Goal: Navigation & Orientation: Understand site structure

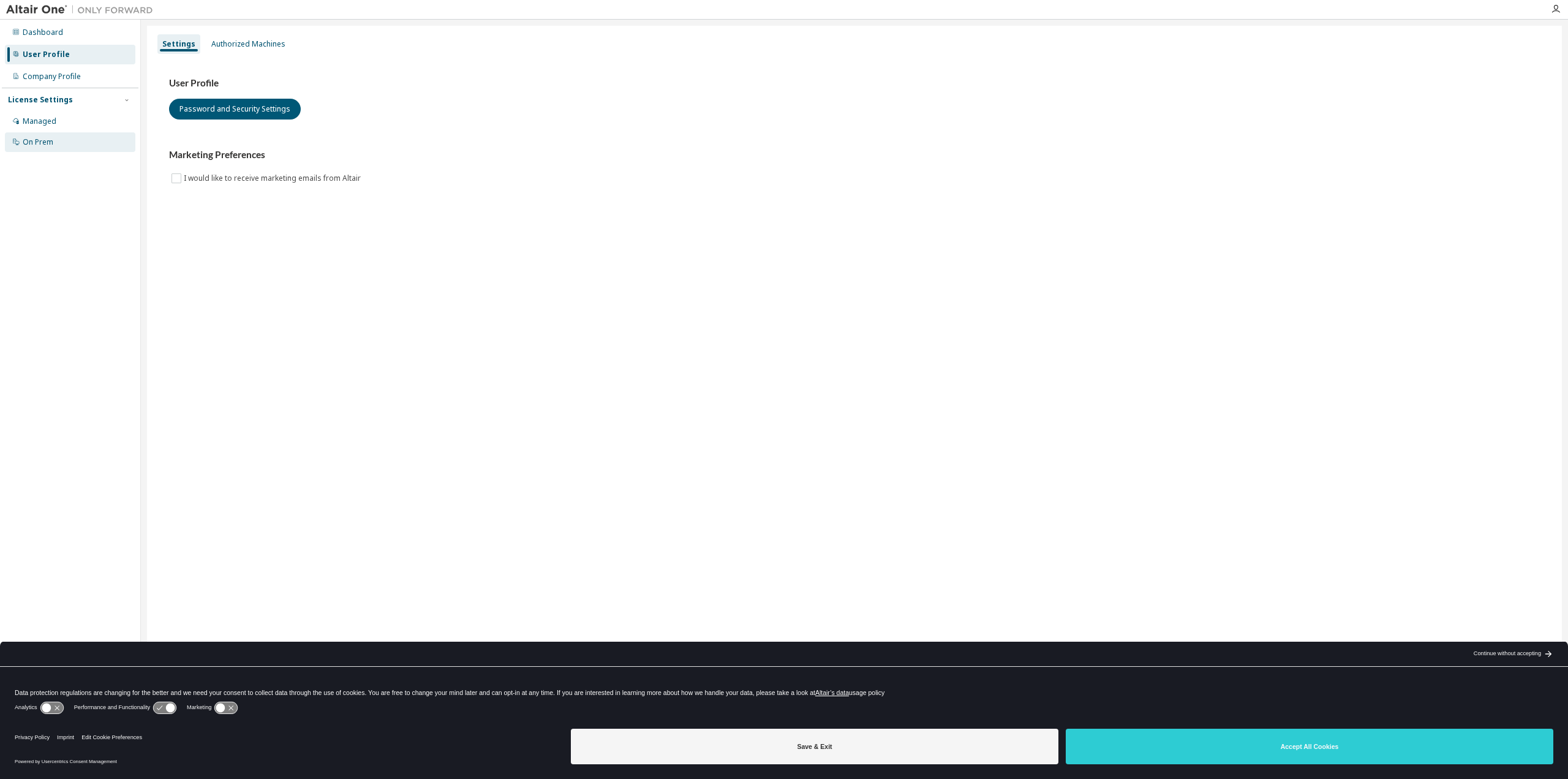
click at [26, 140] on div "On Prem" at bounding box center [38, 142] width 30 height 10
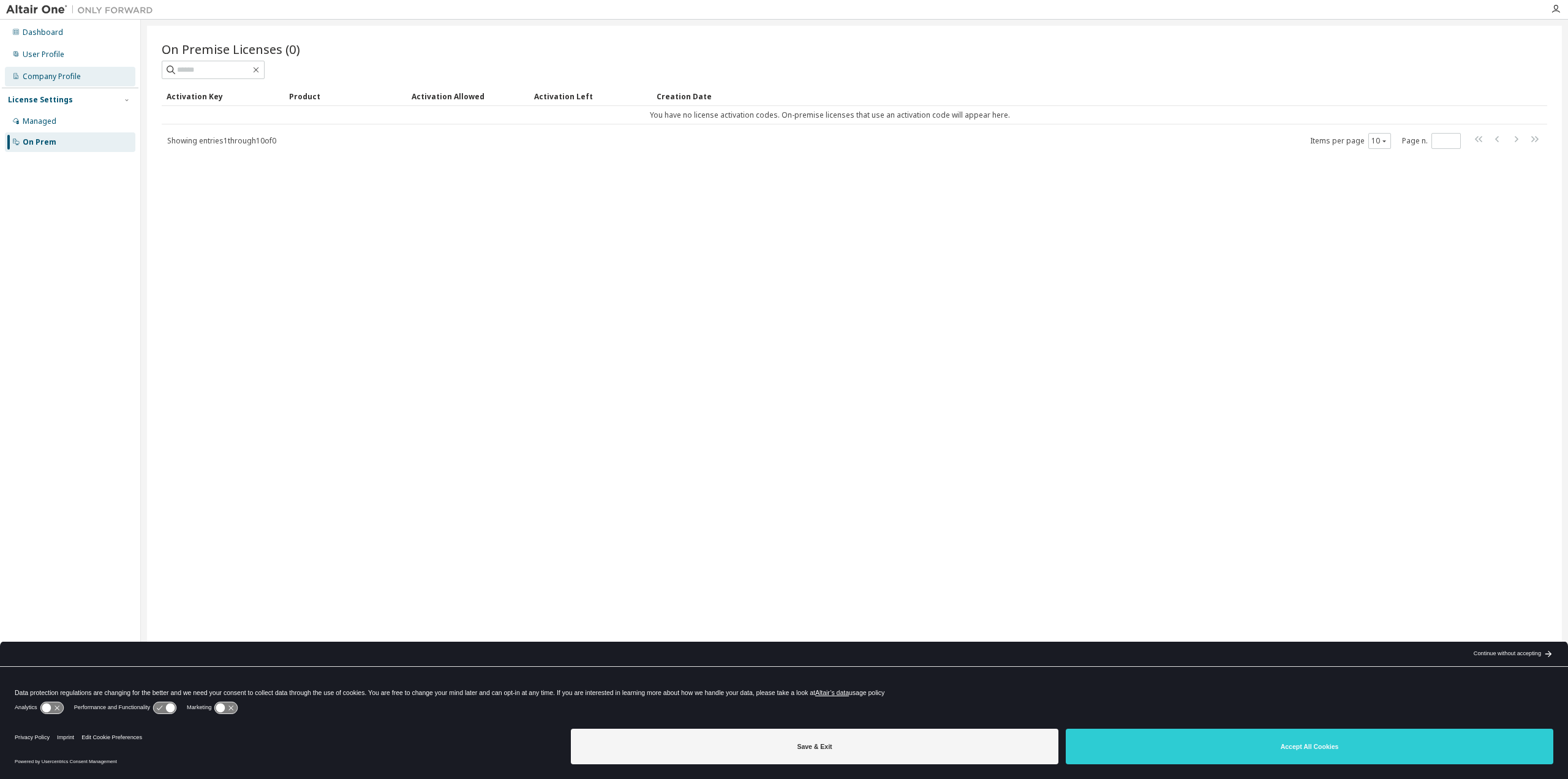
click at [41, 78] on div "Company Profile" at bounding box center [51, 77] width 58 height 10
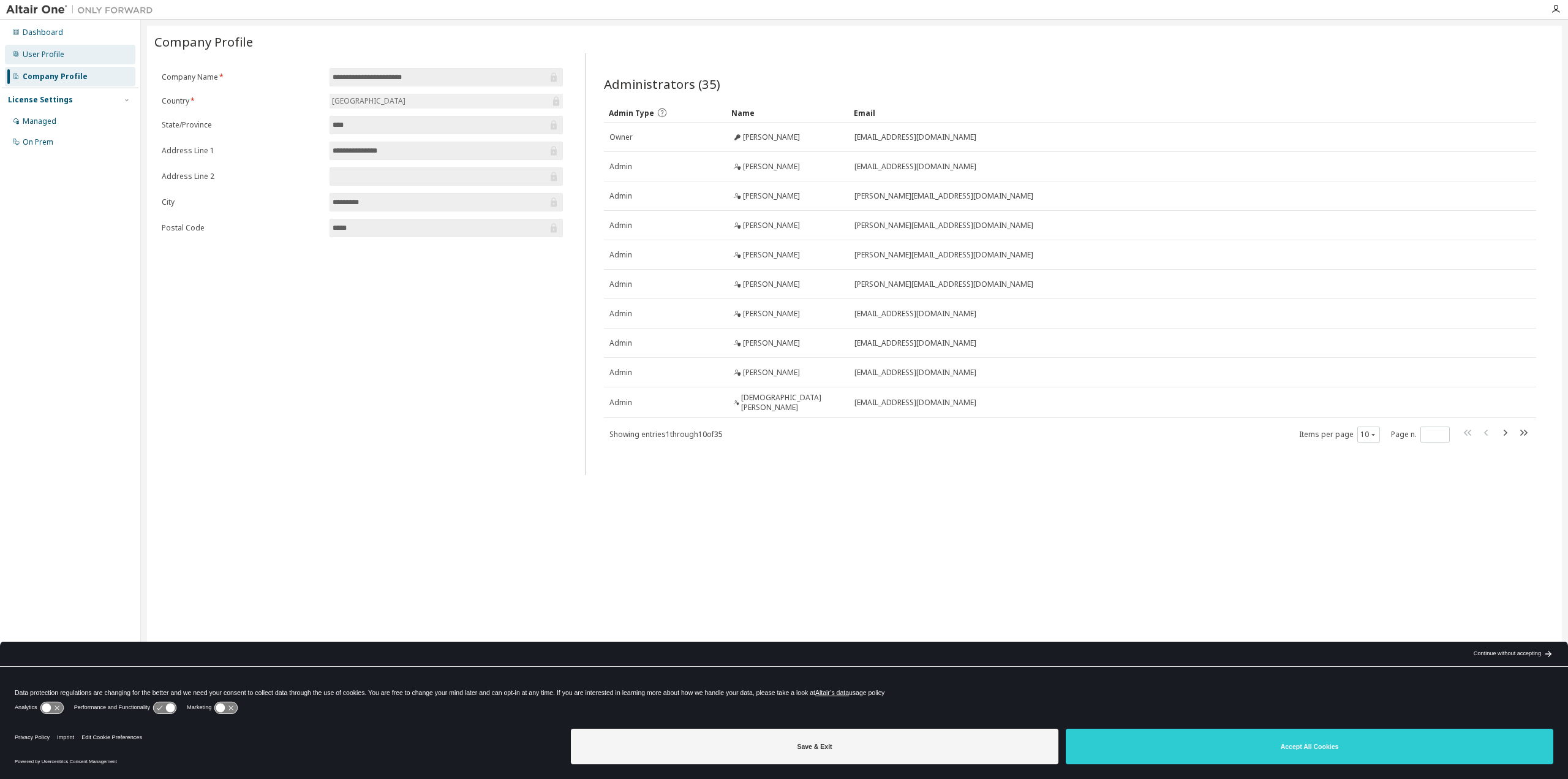
click at [69, 57] on div "User Profile" at bounding box center [70, 54] width 130 height 20
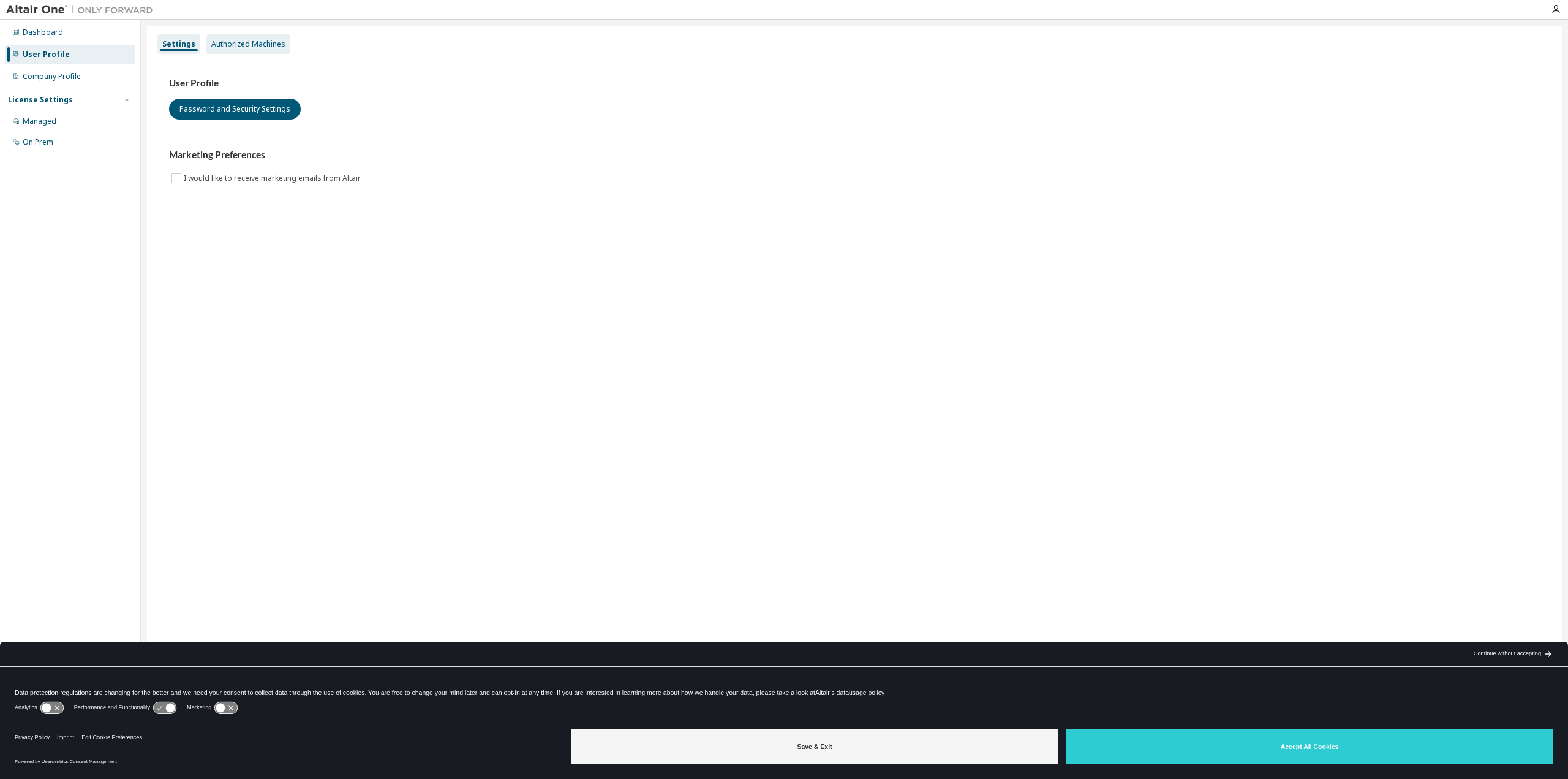
click at [244, 49] on div "Authorized Machines" at bounding box center [249, 44] width 74 height 10
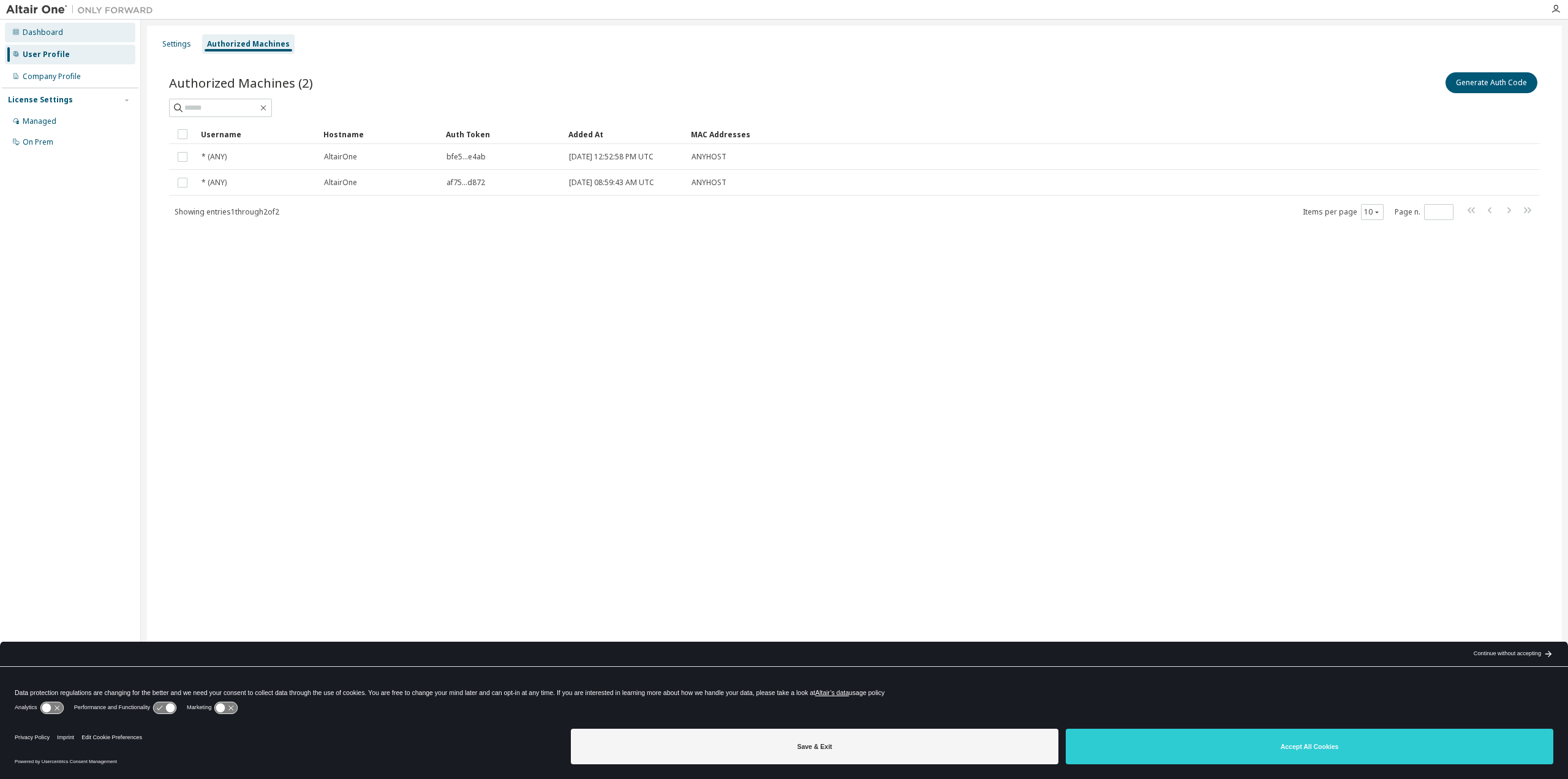
click at [54, 38] on div "Dashboard" at bounding box center [70, 32] width 130 height 20
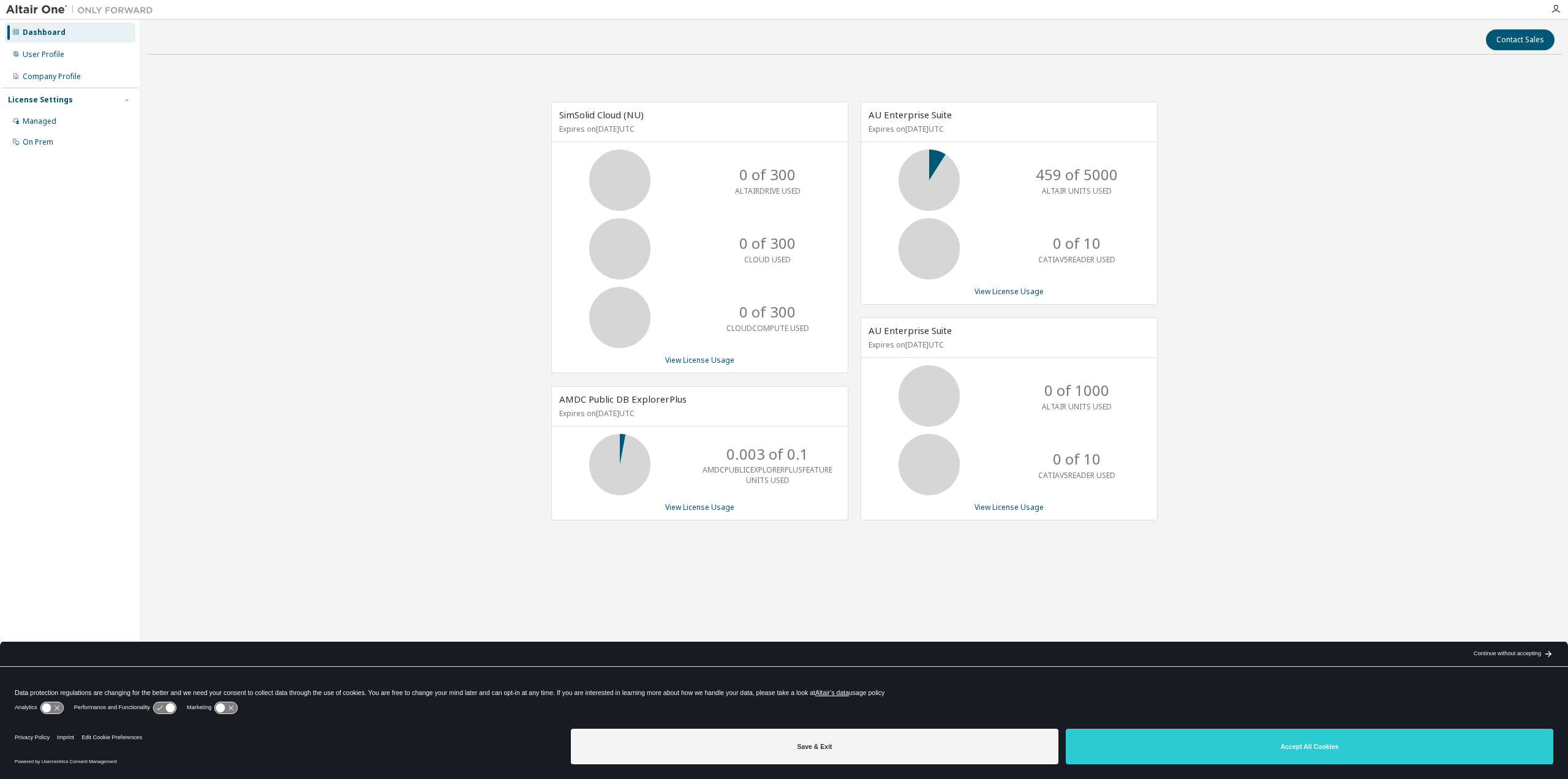
click at [52, 14] on img at bounding box center [82, 9] width 153 height 12
